Goal: Transaction & Acquisition: Purchase product/service

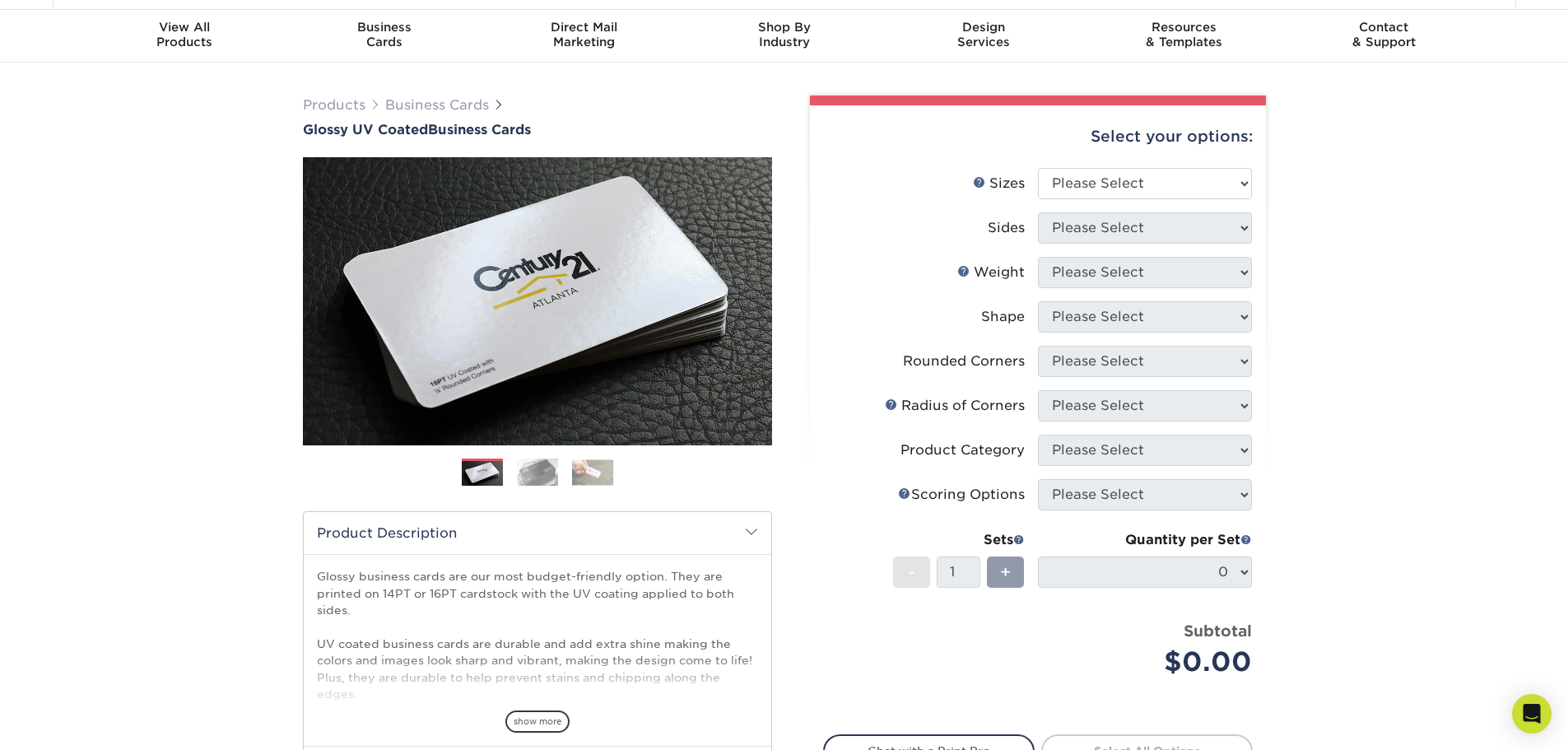
scroll to position [83, 0]
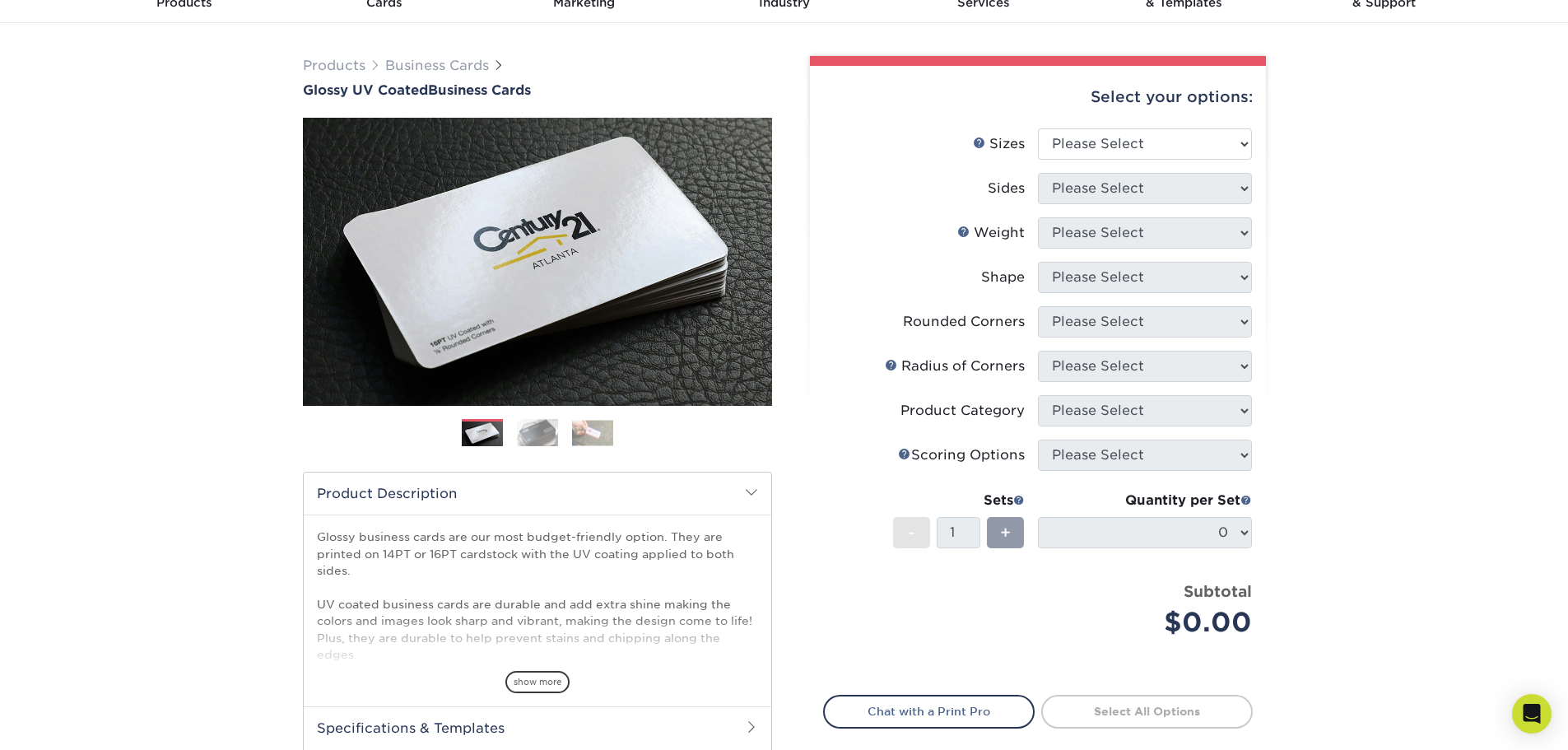
drag, startPoint x: 525, startPoint y: 521, endPoint x: 525, endPoint y: 504, distance: 17.0
click at [525, 522] on div "Glossy business cards are our most budget-friendly option. They are printed on …" at bounding box center [537, 610] width 468 height 192
click at [525, 453] on ol at bounding box center [537, 438] width 469 height 40
click at [532, 427] on img at bounding box center [537, 432] width 41 height 28
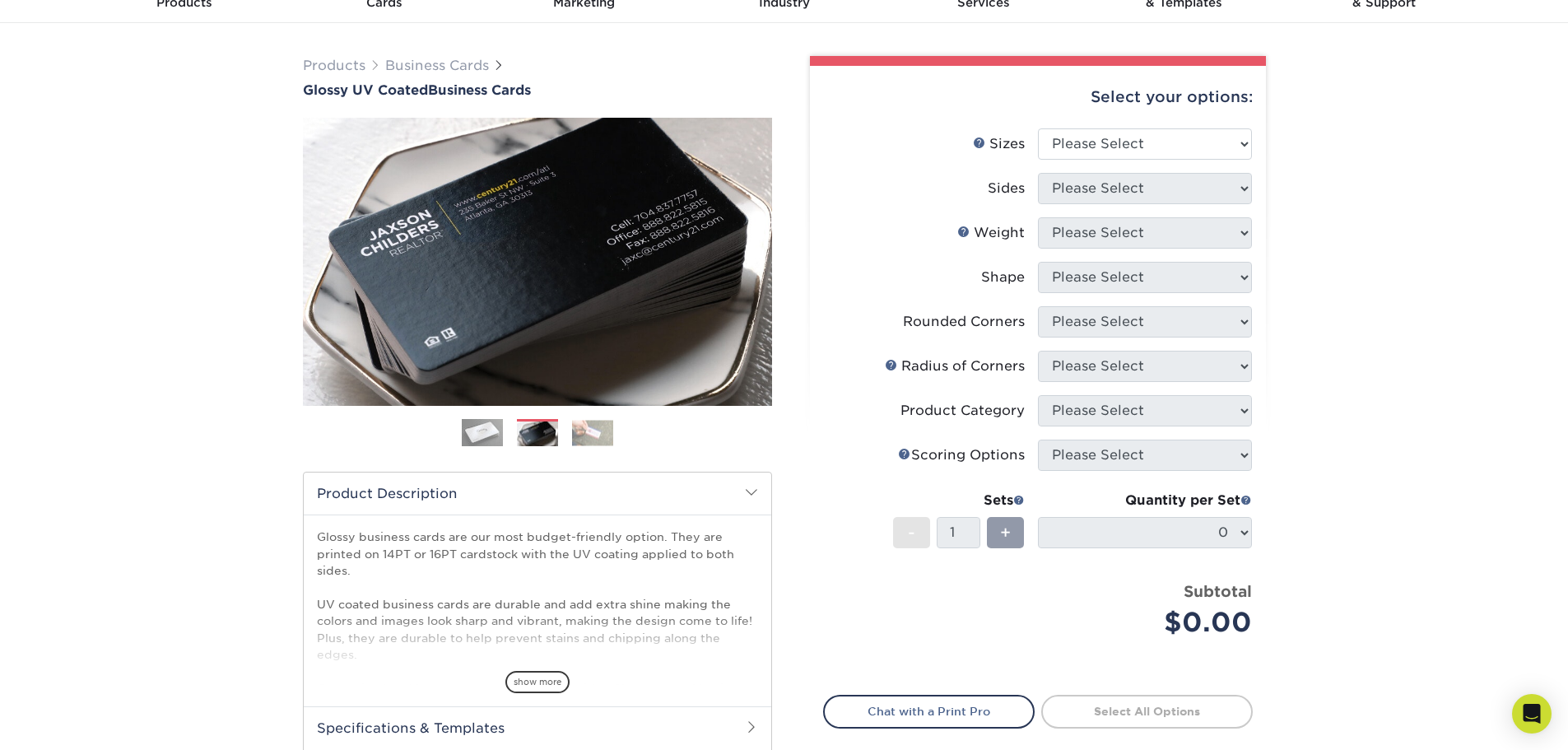
click at [597, 438] on img at bounding box center [592, 433] width 41 height 26
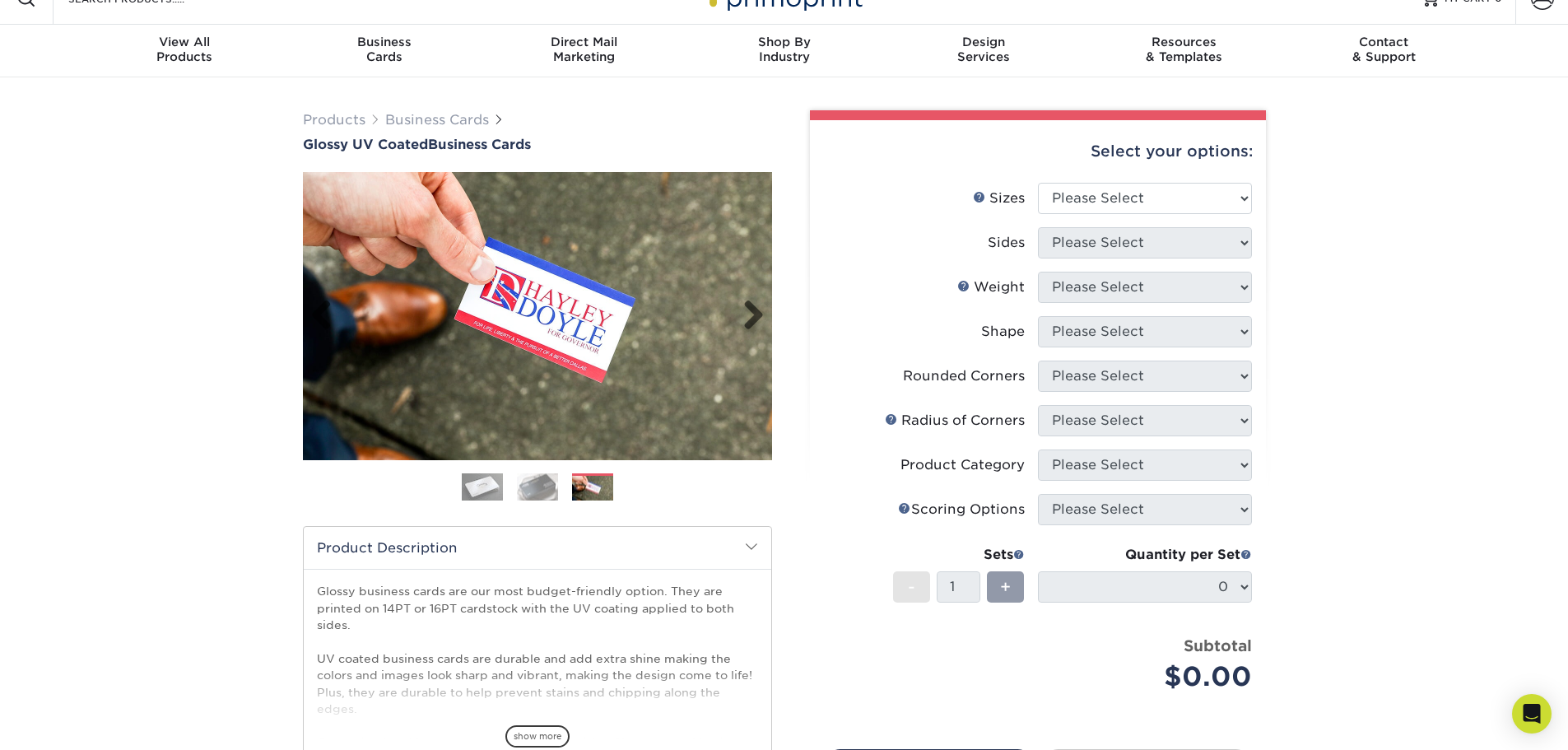
scroll to position [0, 0]
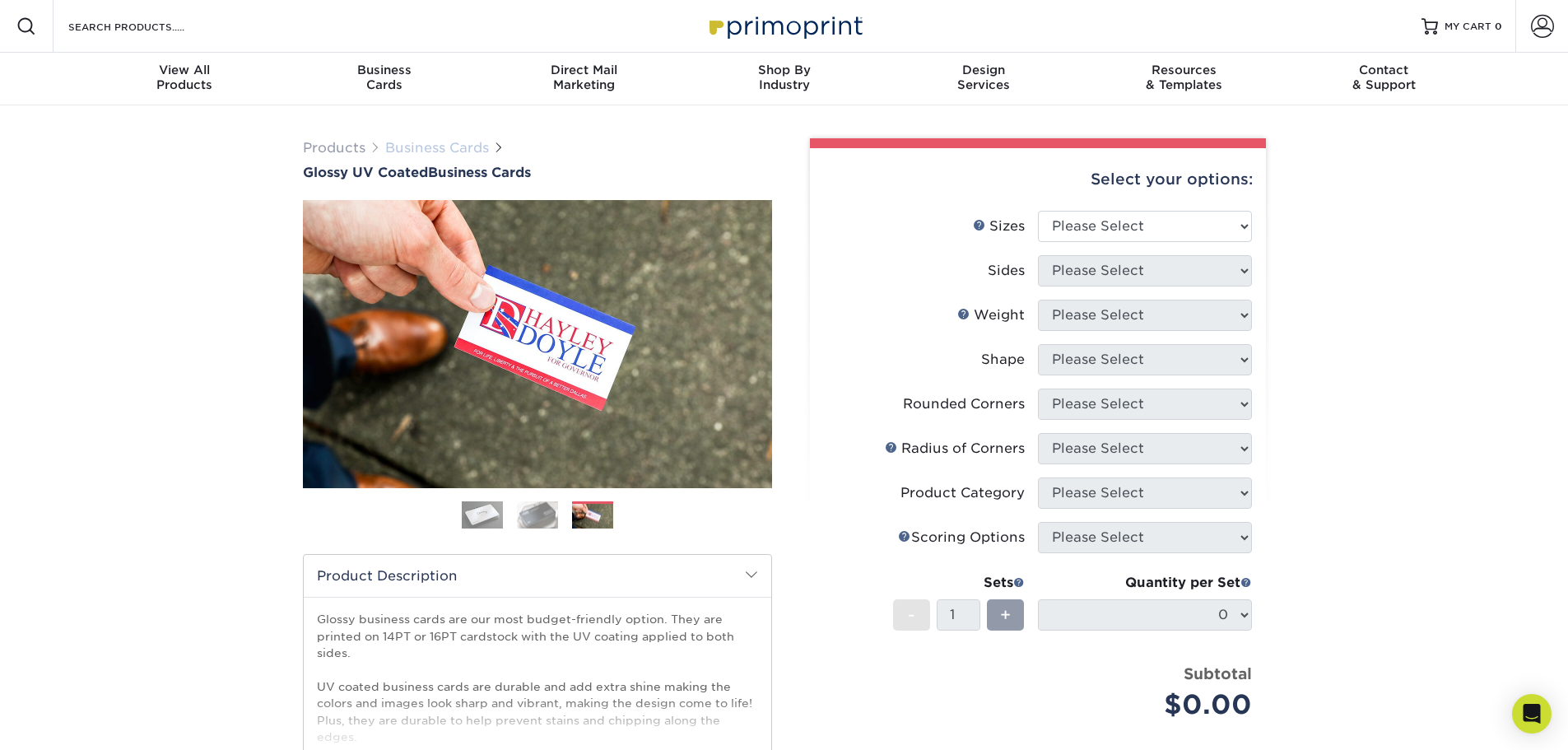
click at [419, 147] on link "Business Cards" at bounding box center [436, 147] width 104 height 16
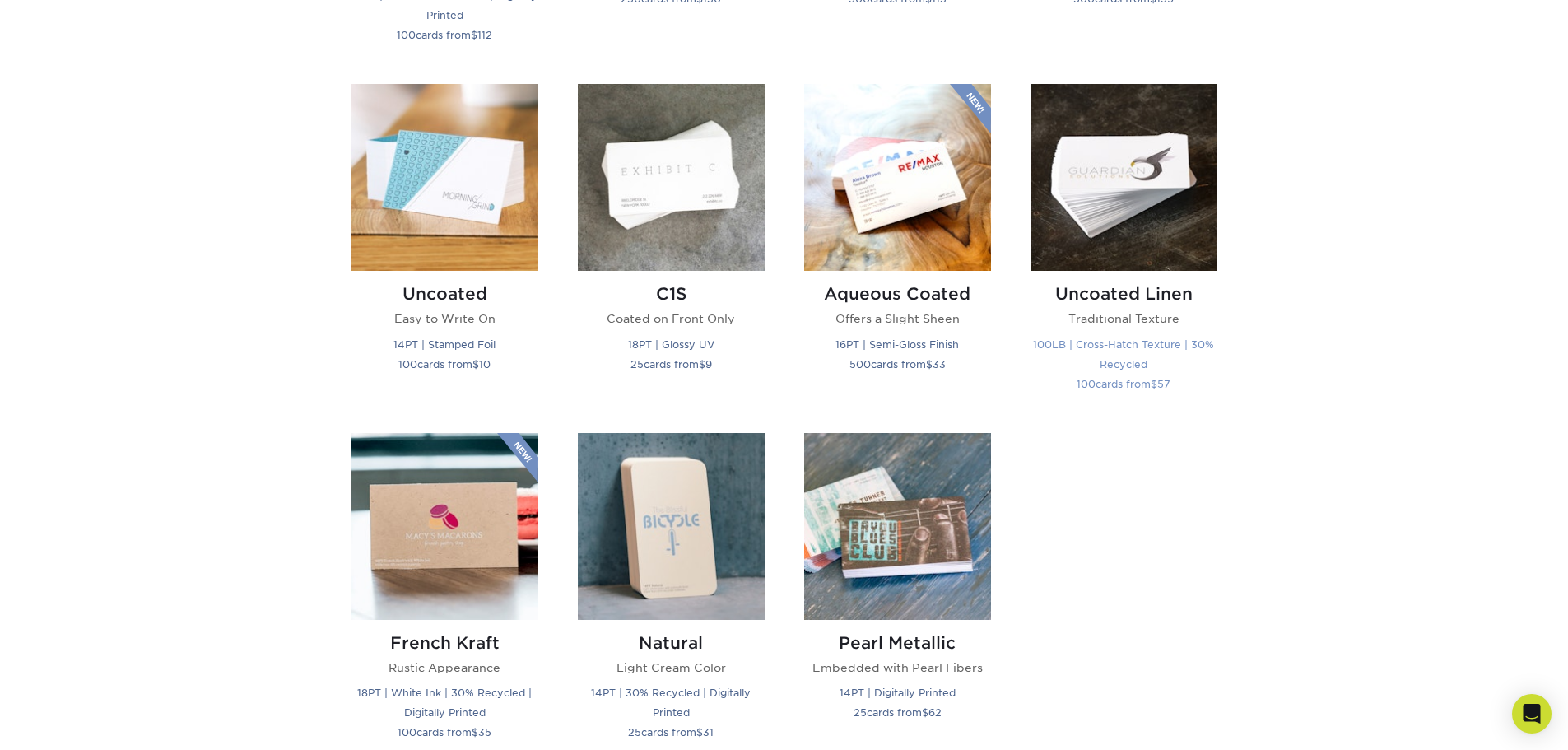
scroll to position [1483, 0]
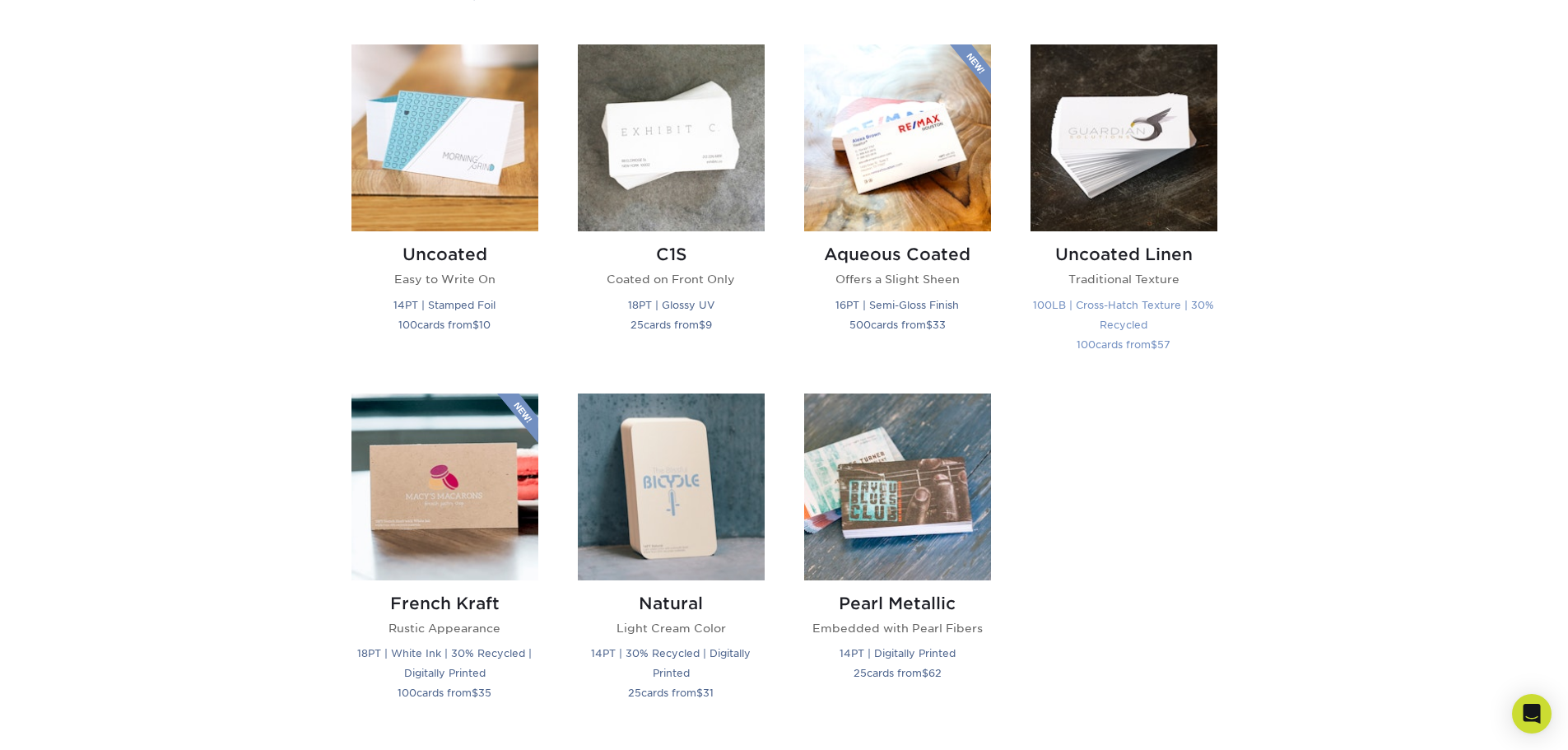
click at [1125, 186] on img at bounding box center [1123, 137] width 186 height 187
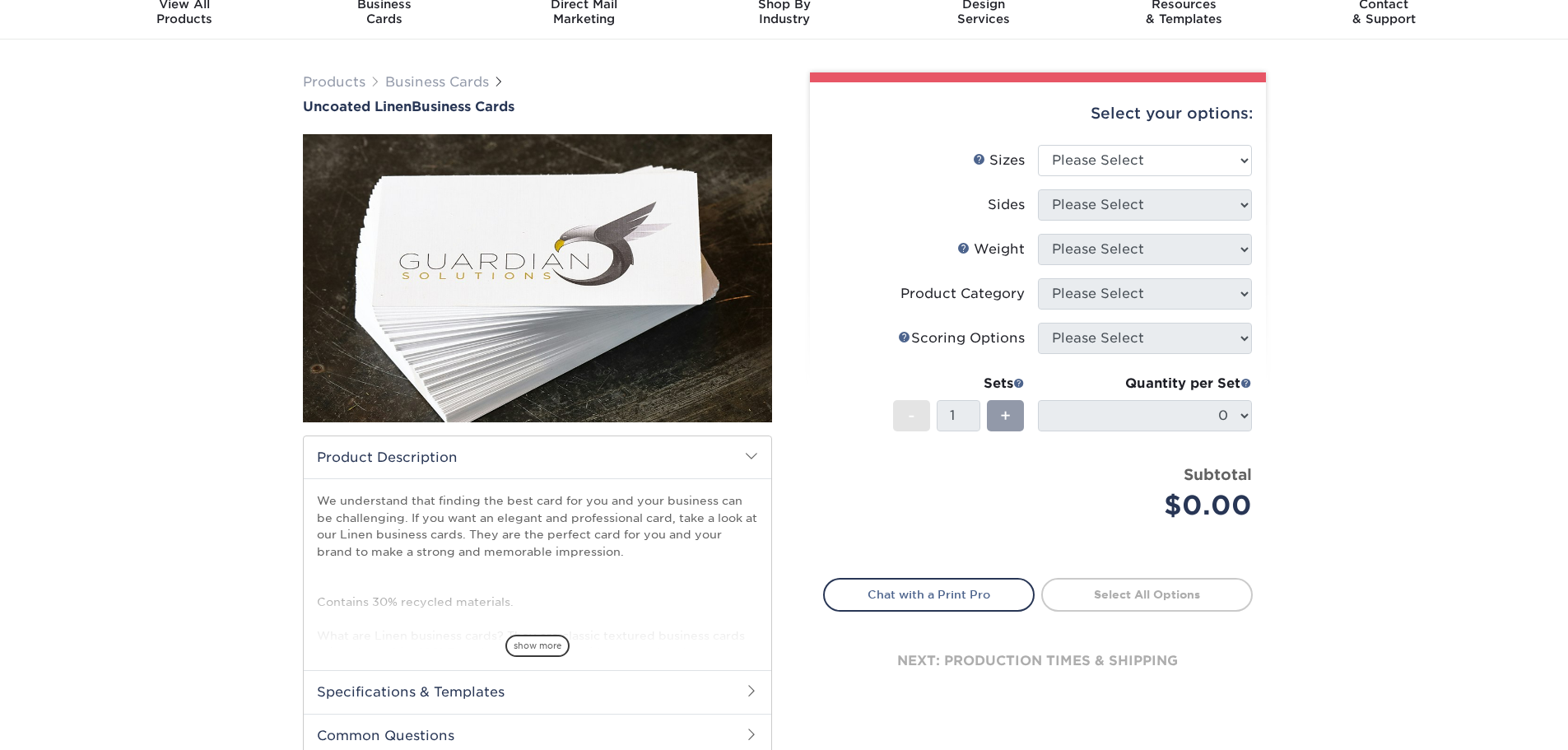
scroll to position [165, 0]
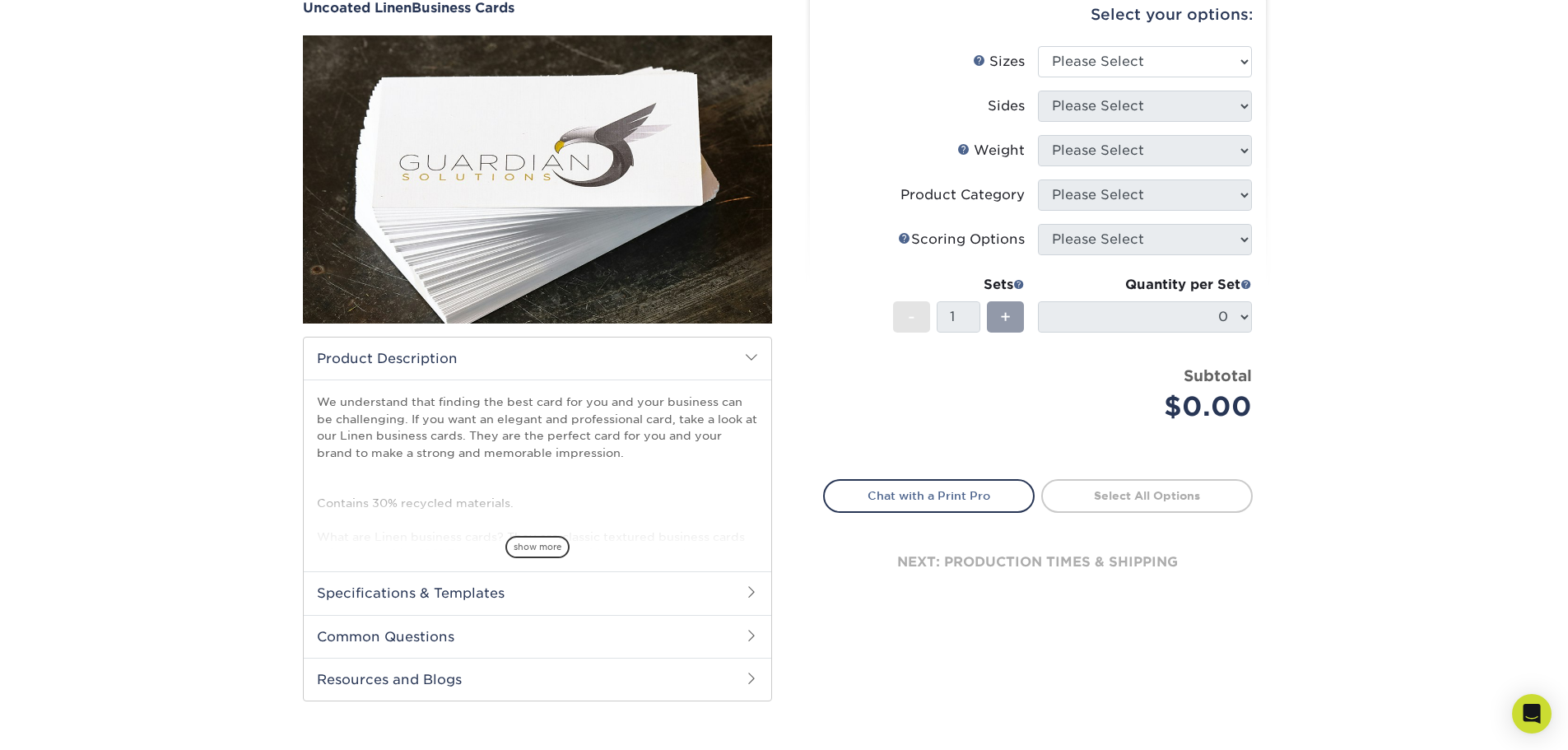
click at [525, 585] on h2 "Specifications & Templates" at bounding box center [537, 593] width 468 height 43
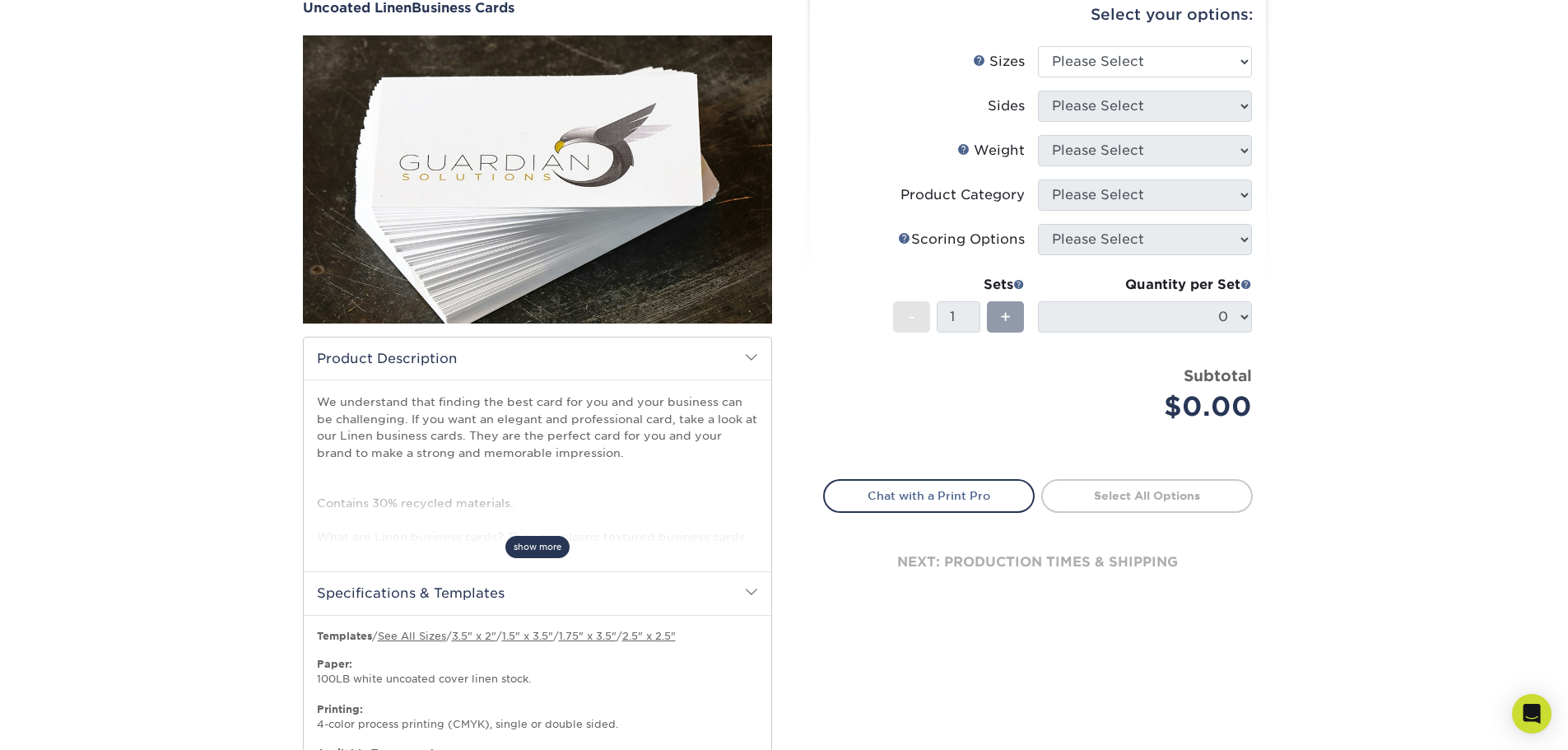
click at [541, 538] on span "show more" at bounding box center [537, 547] width 64 height 22
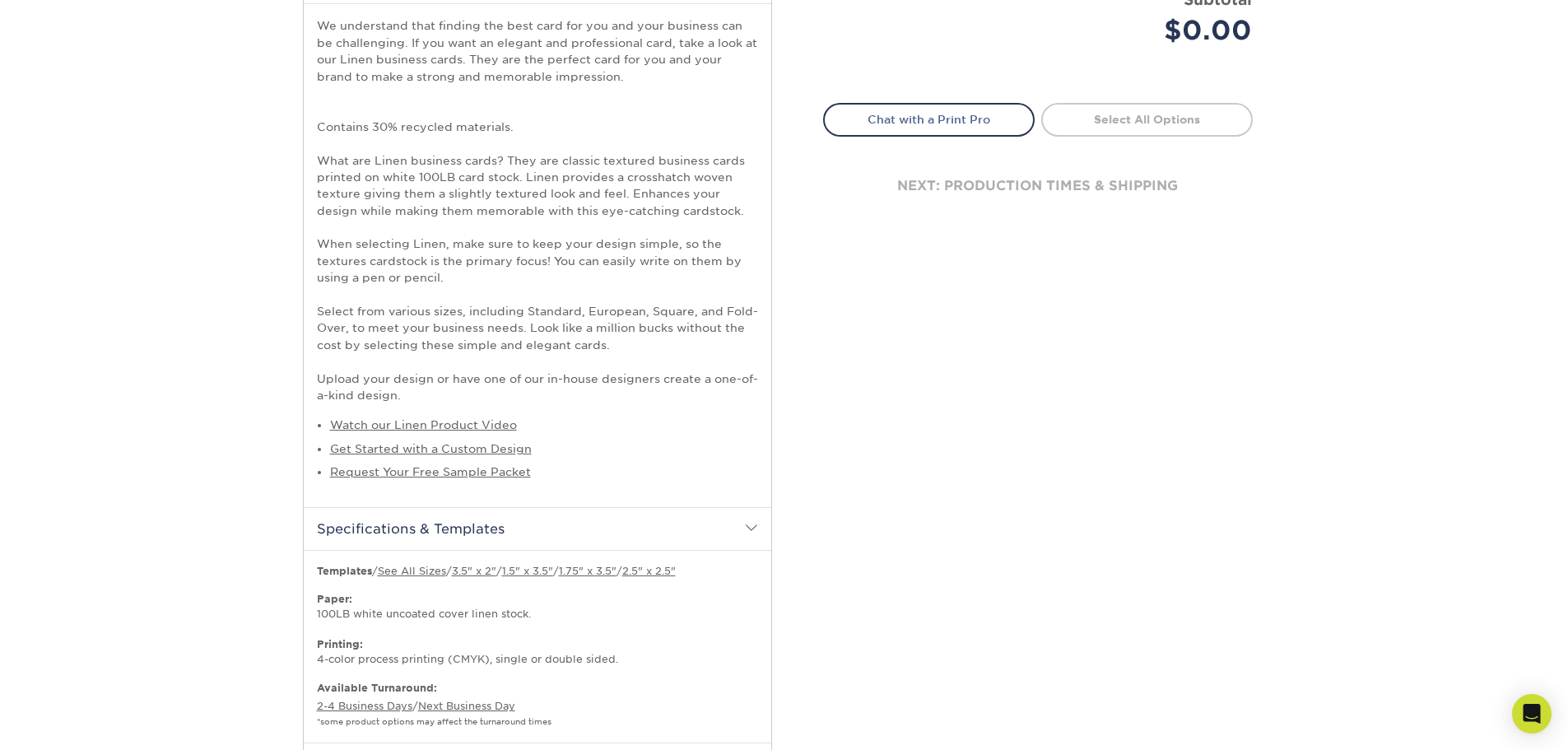
scroll to position [659, 0]
